Goal: Information Seeking & Learning: Learn about a topic

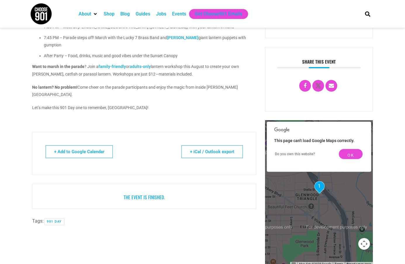
scroll to position [234, 0]
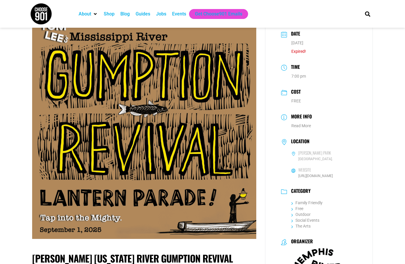
scroll to position [117, 0]
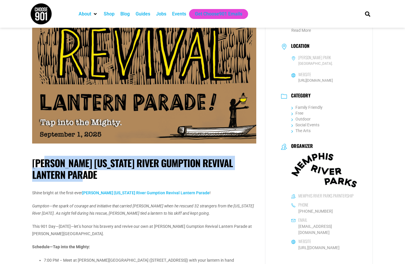
drag, startPoint x: 79, startPoint y: 177, endPoint x: 46, endPoint y: 168, distance: 34.5
click at [46, 168] on h1 "[PERSON_NAME] [US_STATE] River Gumption Revival Lantern Parade" at bounding box center [144, 168] width 224 height 23
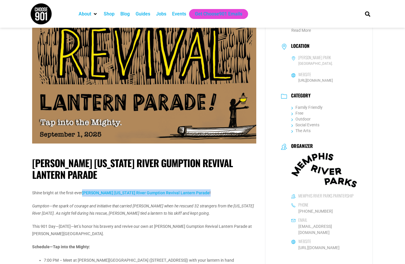
drag, startPoint x: 215, startPoint y: 190, endPoint x: 84, endPoint y: 195, distance: 131.2
click at [84, 195] on p "Shine bright at the first-ever [PERSON_NAME] [US_STATE] River Gumption Revival …" at bounding box center [144, 193] width 224 height 7
copy p "[PERSON_NAME] [US_STATE] River Gumption Revival Lantern Parade !"
